Goal: Communication & Community: Share content

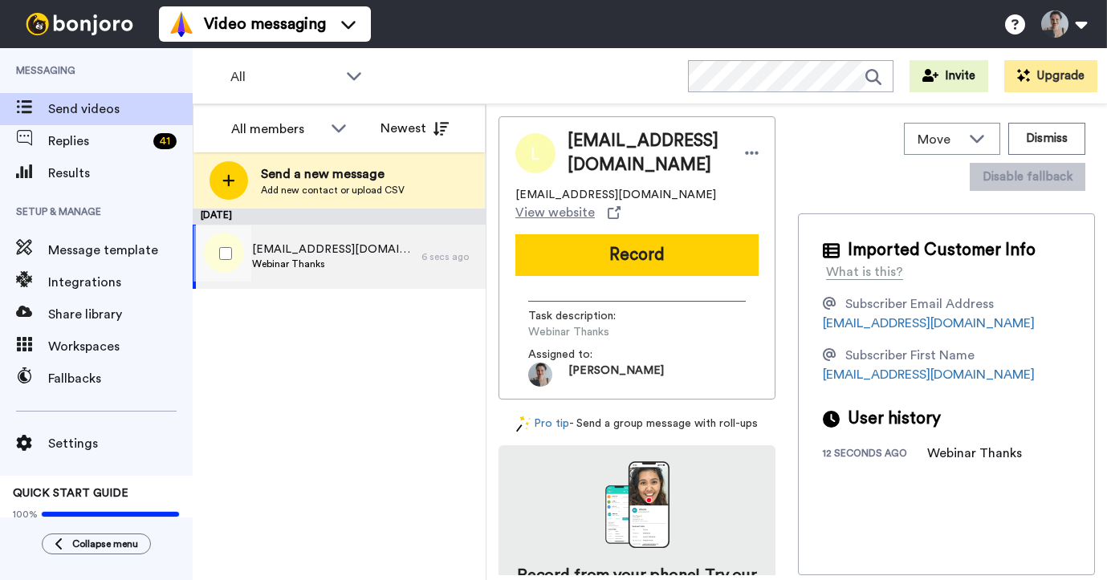
click at [343, 262] on span "Webinar Thanks" at bounding box center [332, 264] width 161 height 13
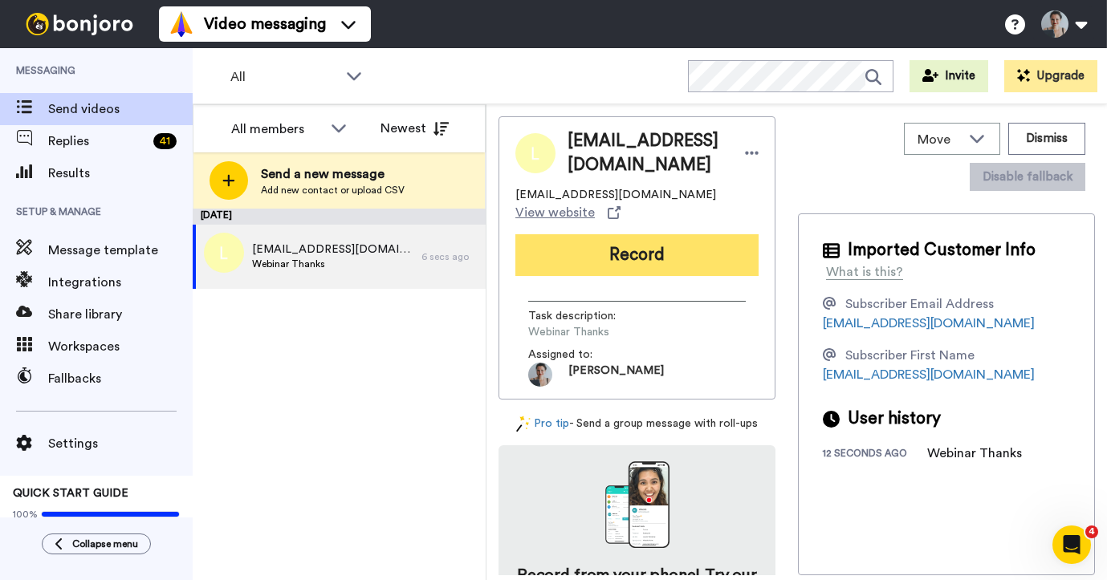
click at [684, 241] on button "Record" at bounding box center [636, 255] width 243 height 42
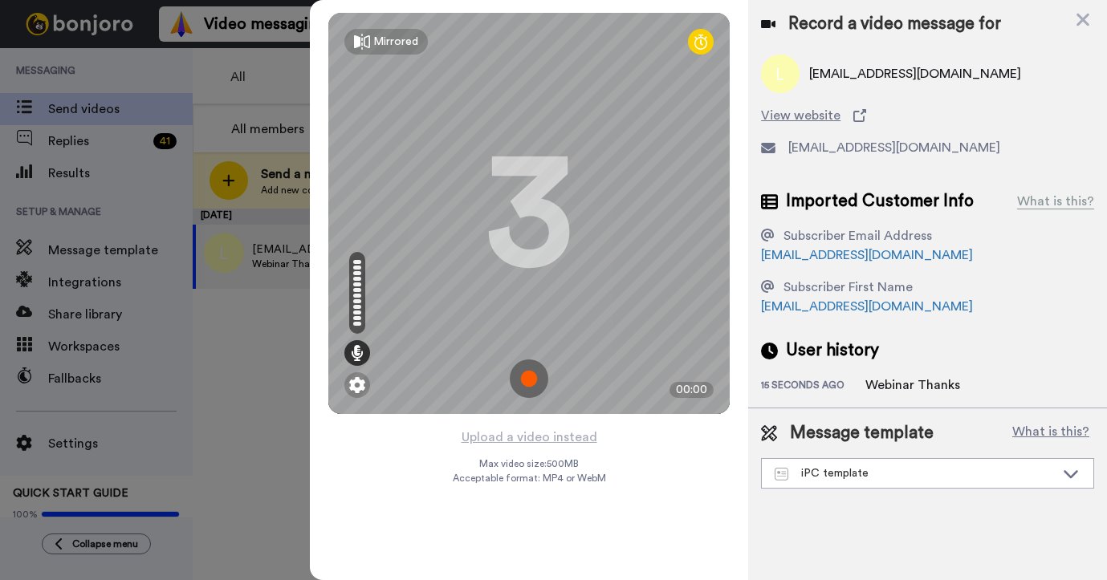
click at [524, 378] on img at bounding box center [529, 378] width 39 height 39
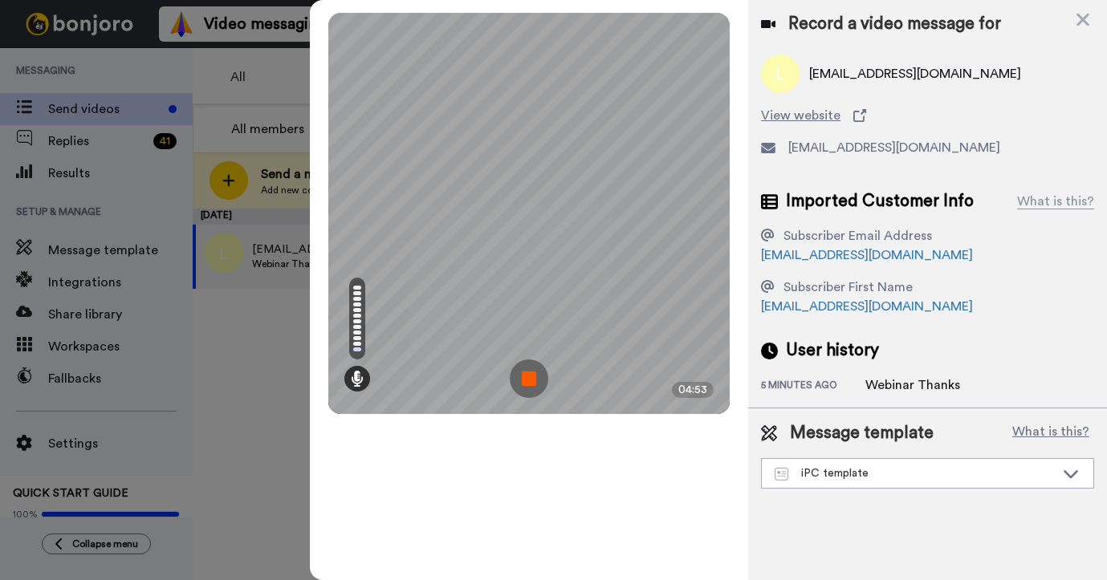
click at [539, 375] on img at bounding box center [529, 378] width 39 height 39
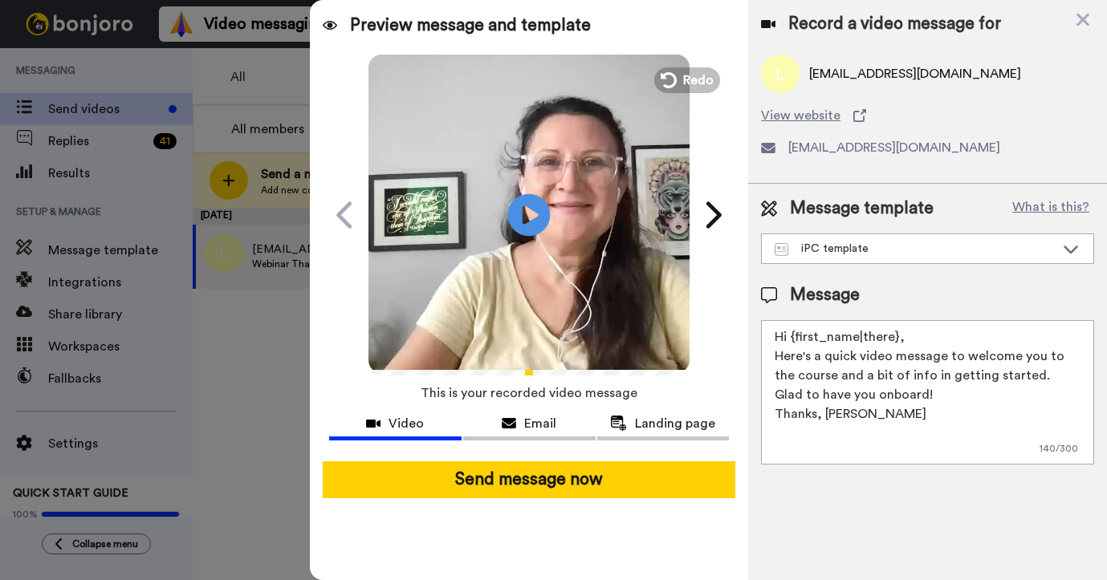
click at [530, 198] on icon at bounding box center [529, 214] width 43 height 43
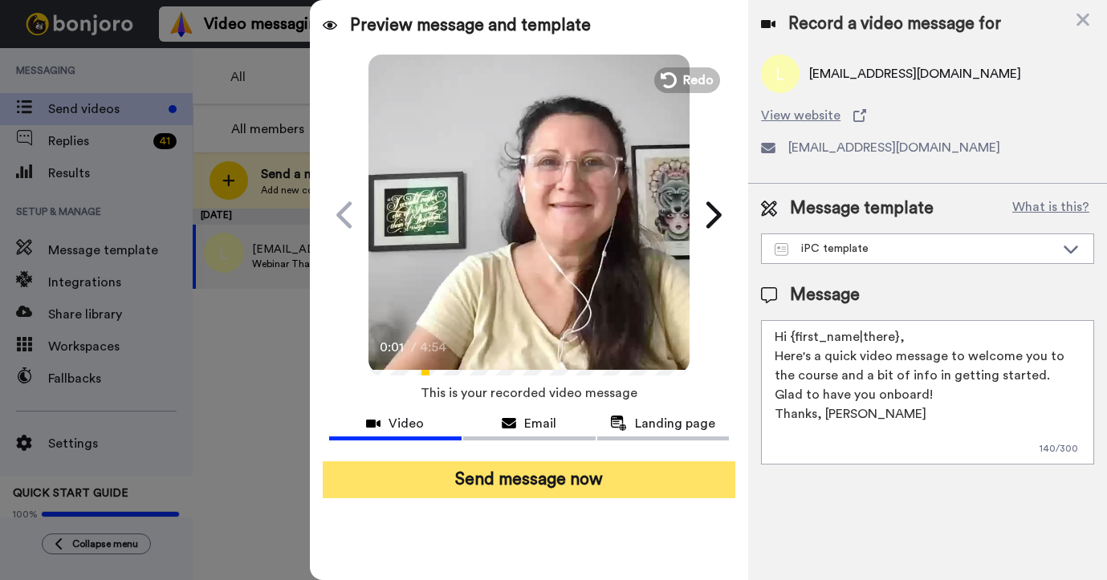
click at [503, 465] on button "Send message now" at bounding box center [529, 479] width 412 height 37
